Goal: Use online tool/utility: Utilize a website feature to perform a specific function

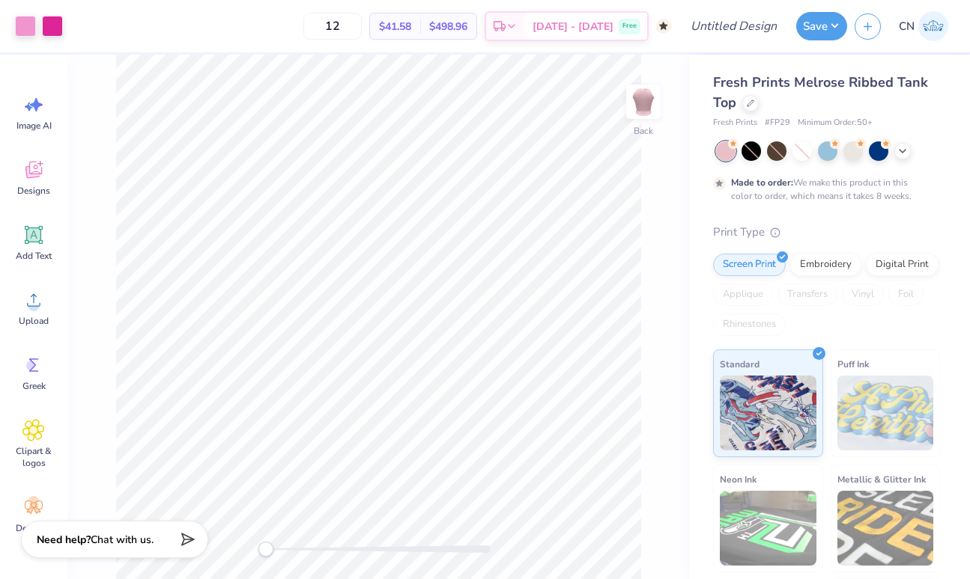
type input "50"
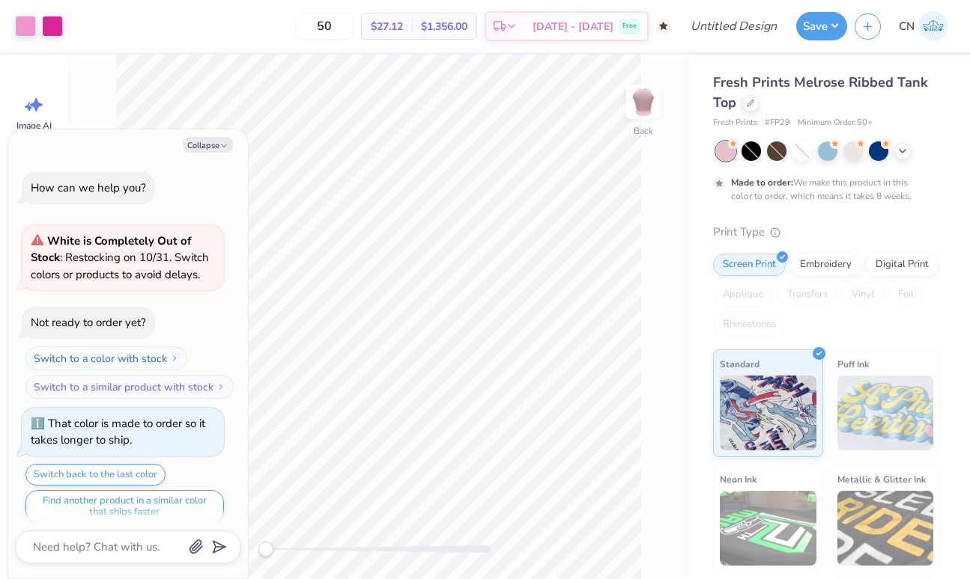
scroll to position [9, 0]
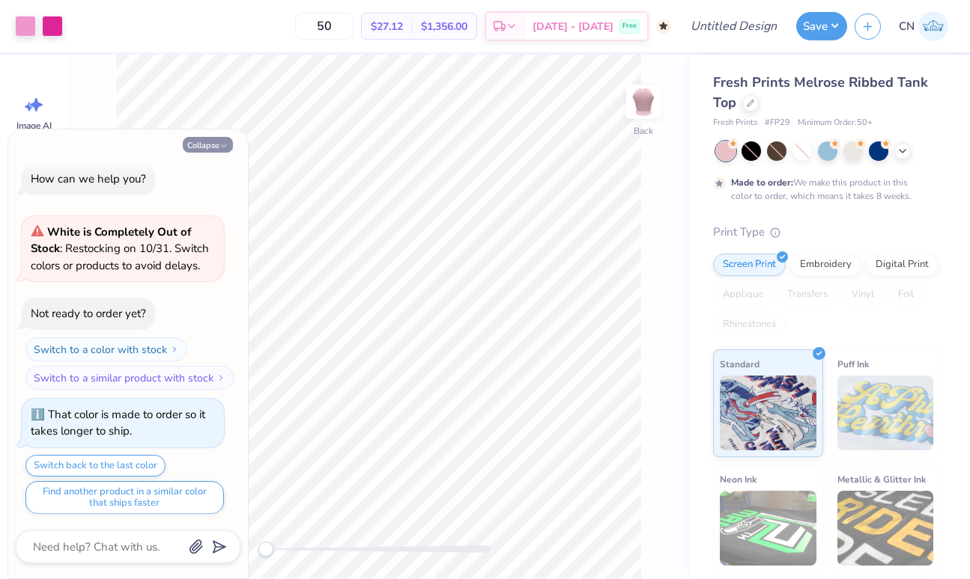
click at [224, 142] on icon "button" at bounding box center [223, 145] width 9 height 9
type textarea "x"
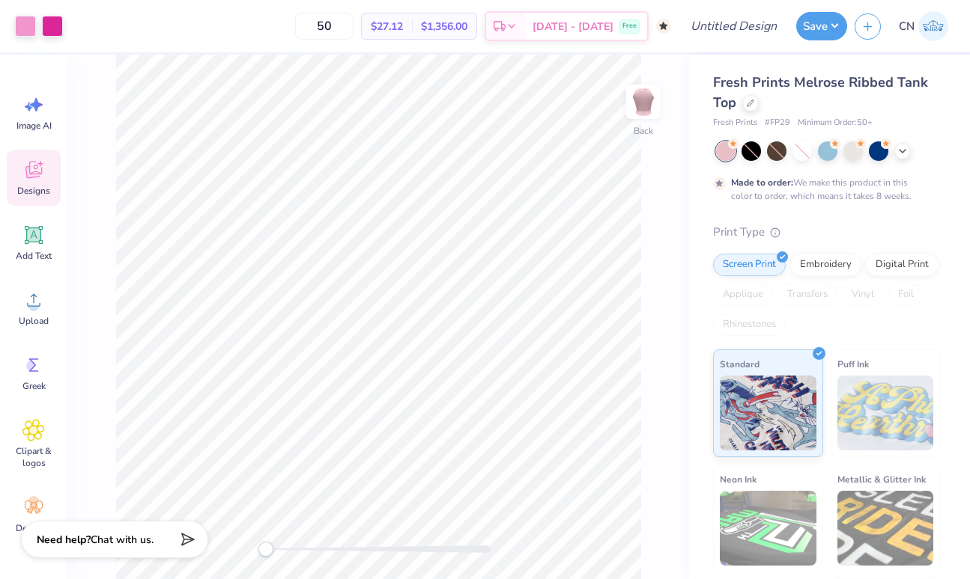
click at [35, 184] on div "Designs" at bounding box center [34, 178] width 54 height 56
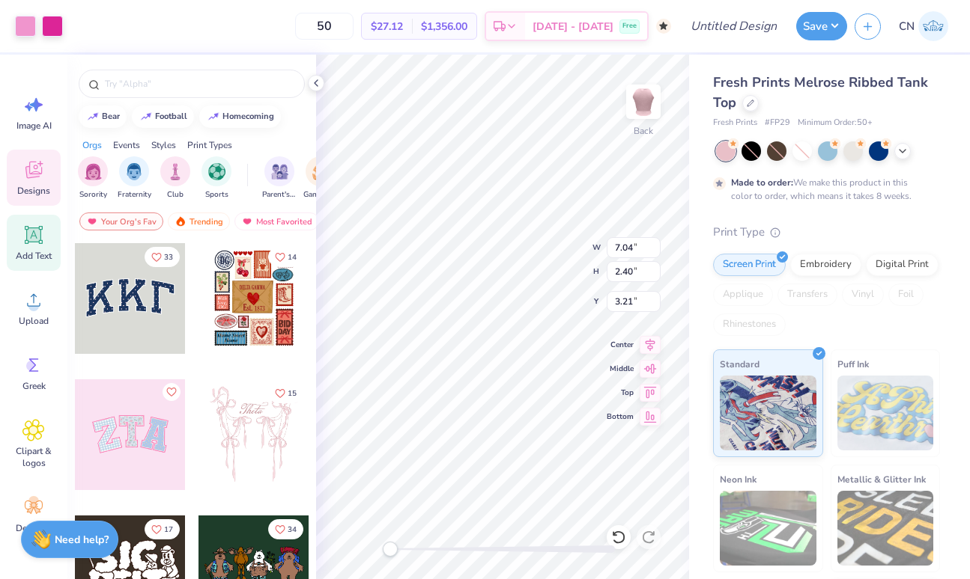
click at [34, 242] on icon at bounding box center [34, 235] width 18 height 18
type input "4.10"
type input "1.19"
type input "7.91"
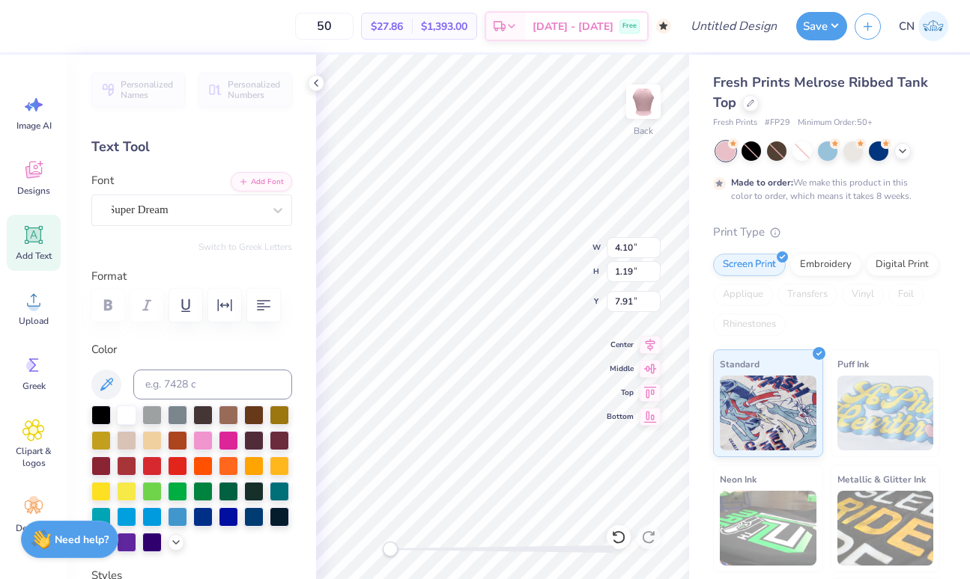
type input "7.04"
type input "2.40"
type input "3.24"
type input "4.10"
type input "1.19"
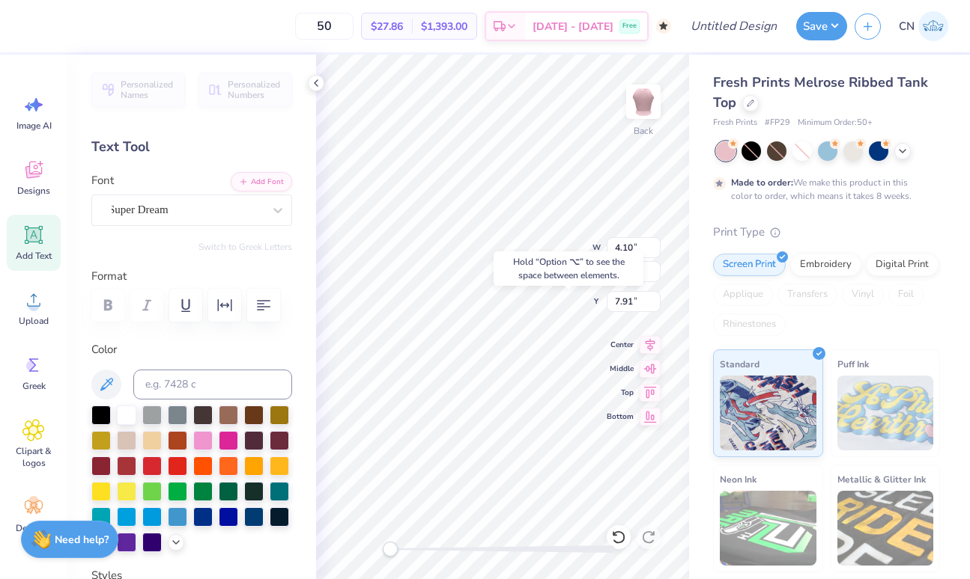
type input "7.91"
